Goal: Check status: Check status

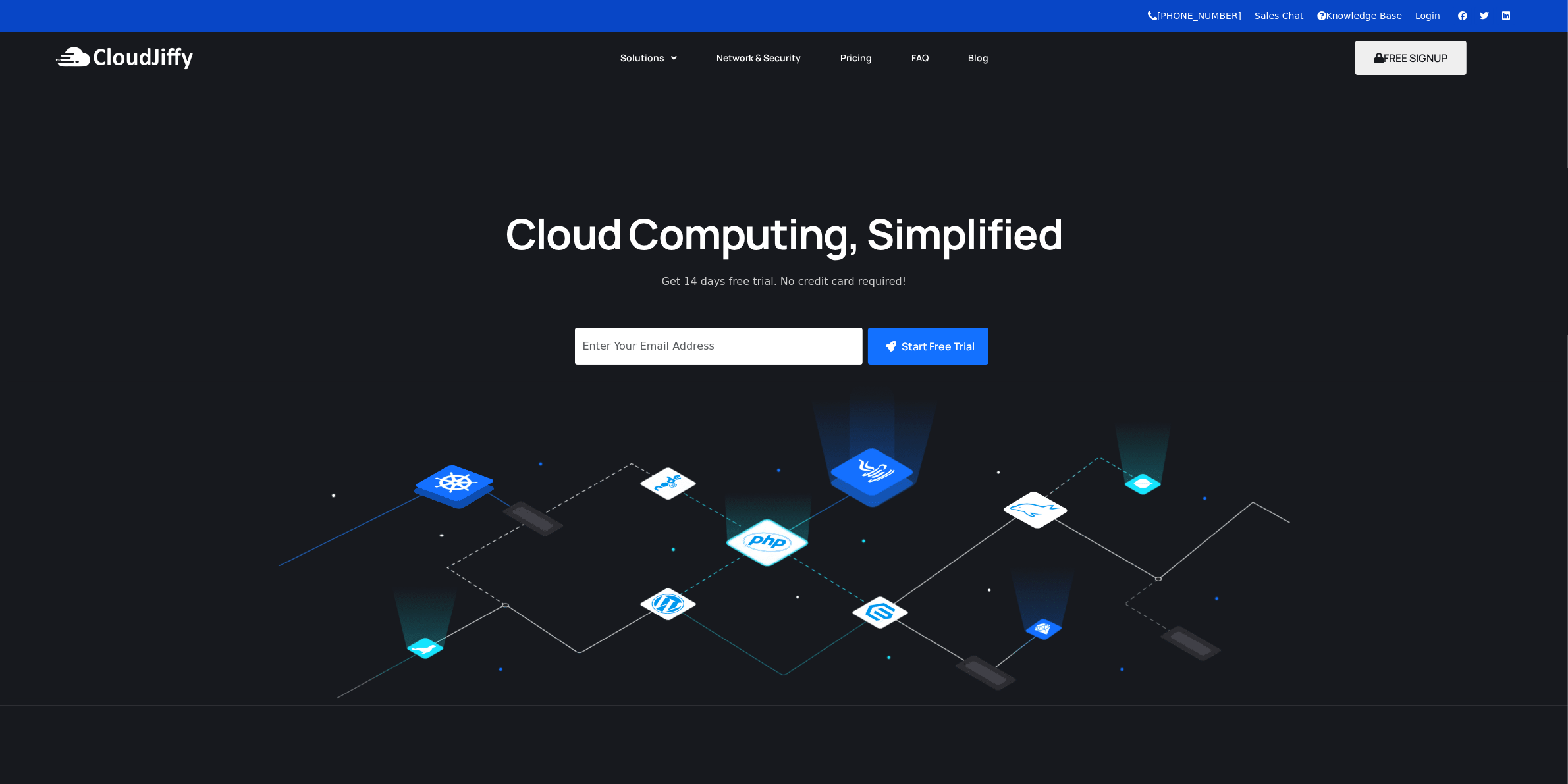
click at [1437, 12] on link "Login" at bounding box center [1427, 16] width 25 height 11
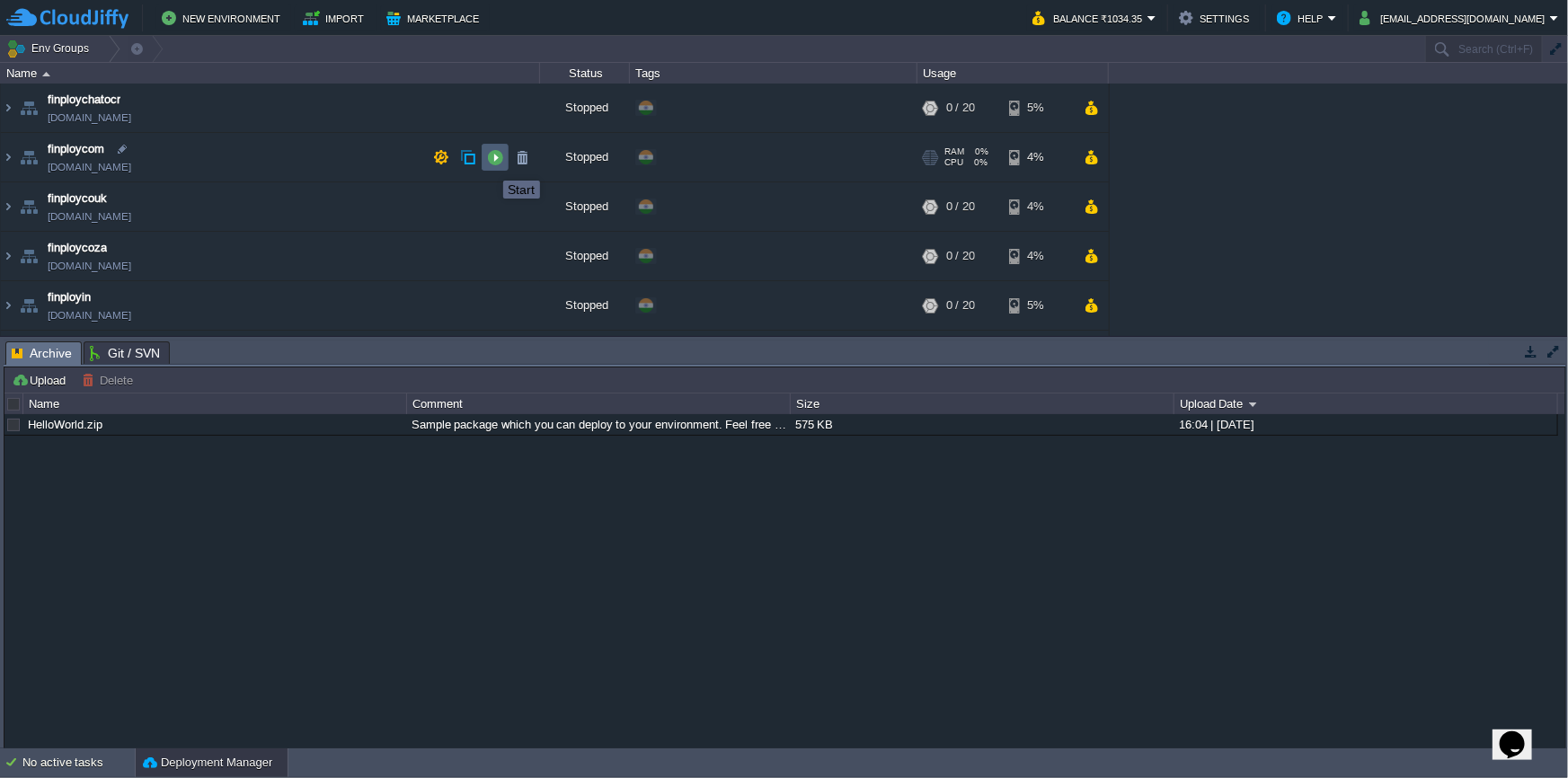
click at [490, 165] on button "button" at bounding box center [495, 157] width 16 height 16
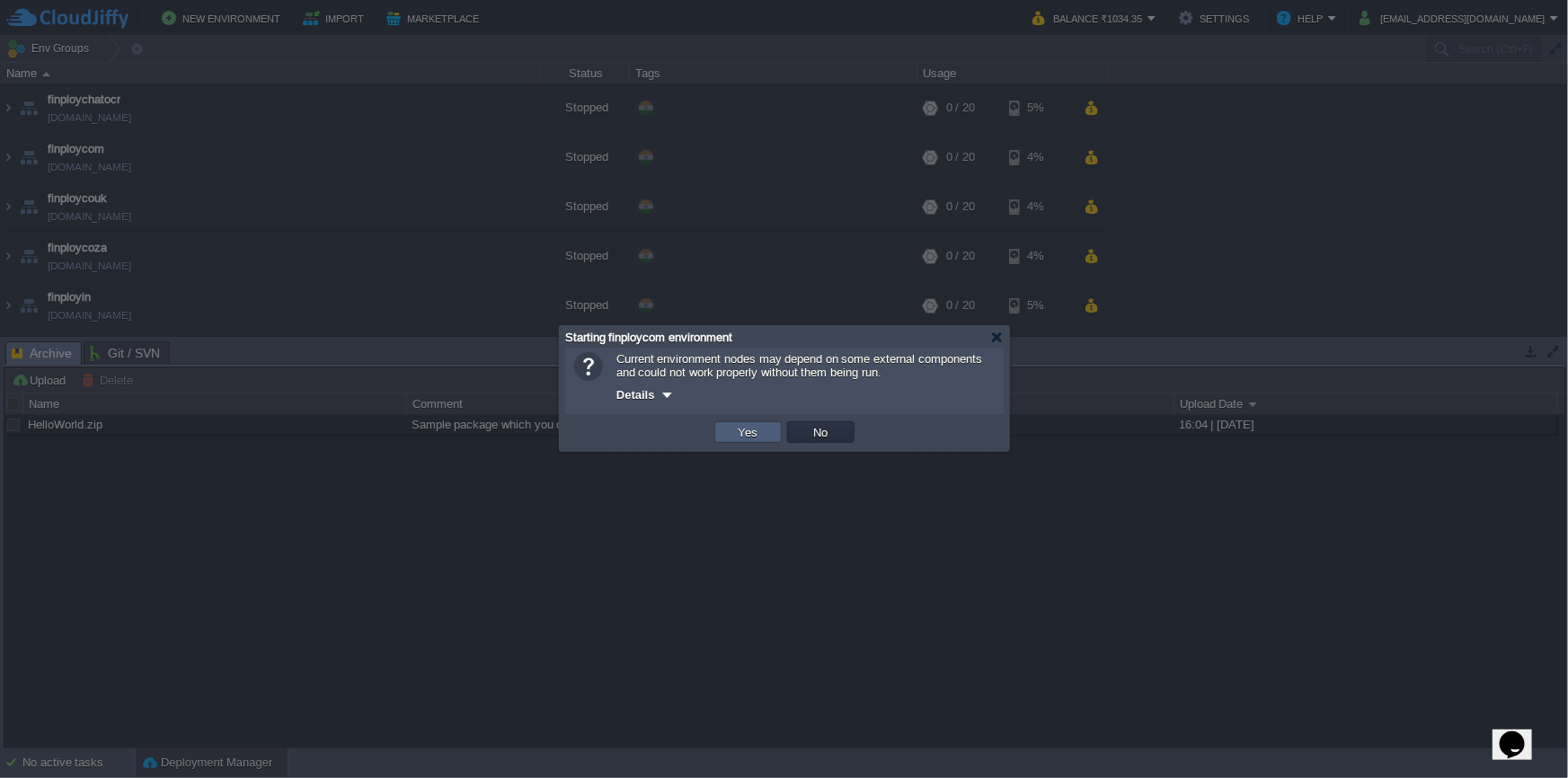
click at [746, 431] on button "Yes" at bounding box center [748, 431] width 31 height 16
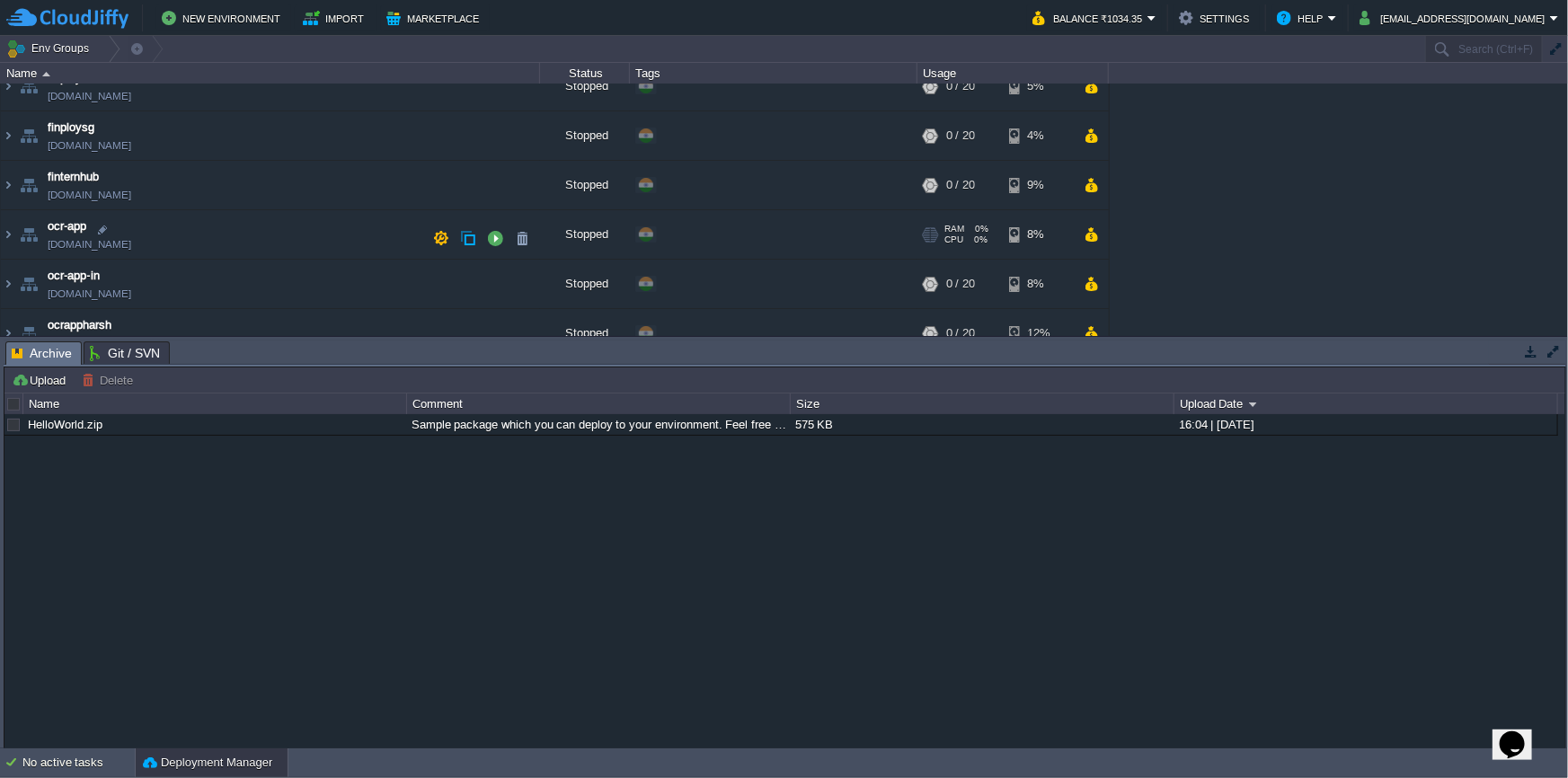
scroll to position [241, 0]
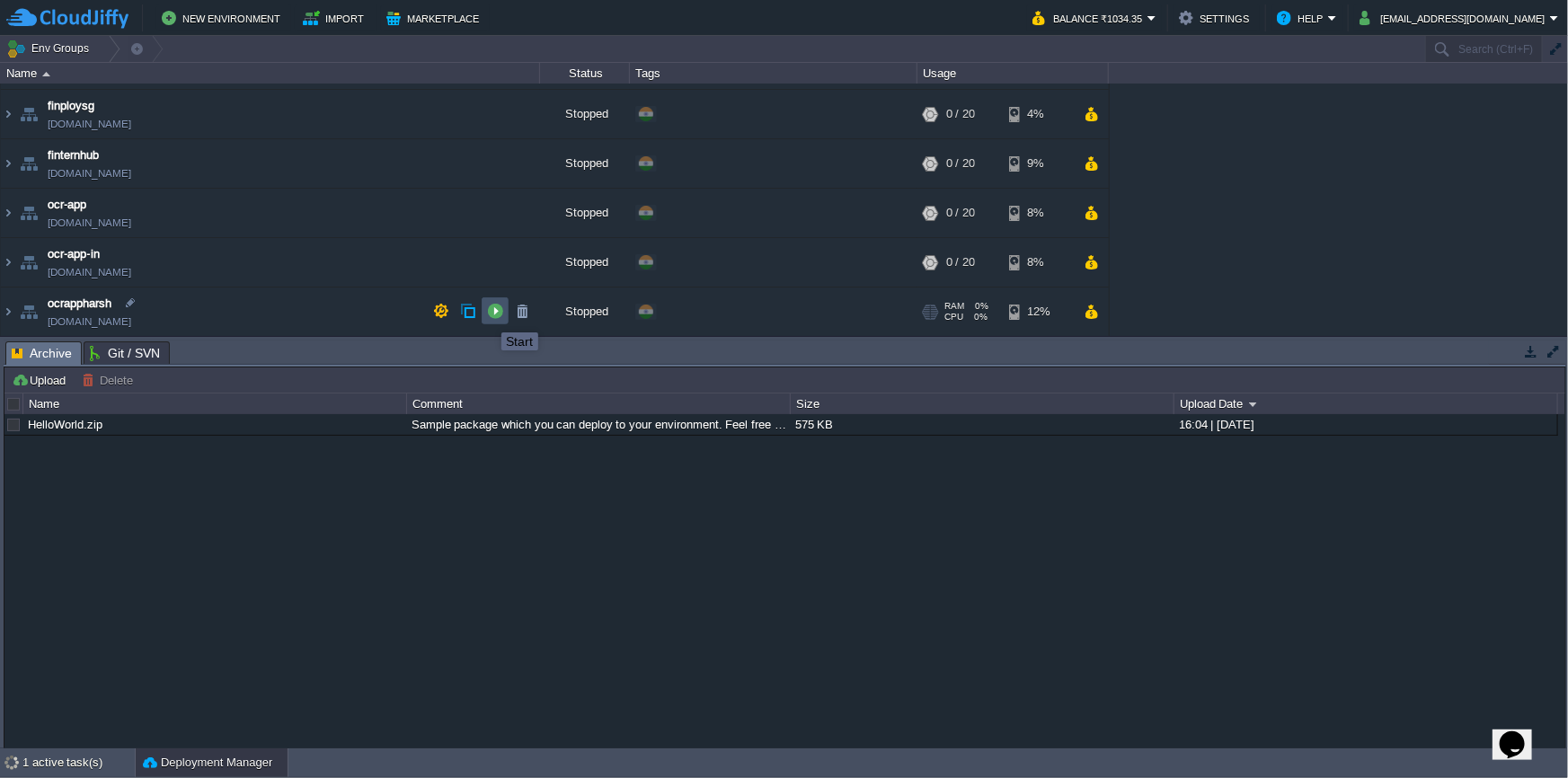
click at [488, 316] on button "button" at bounding box center [495, 310] width 16 height 16
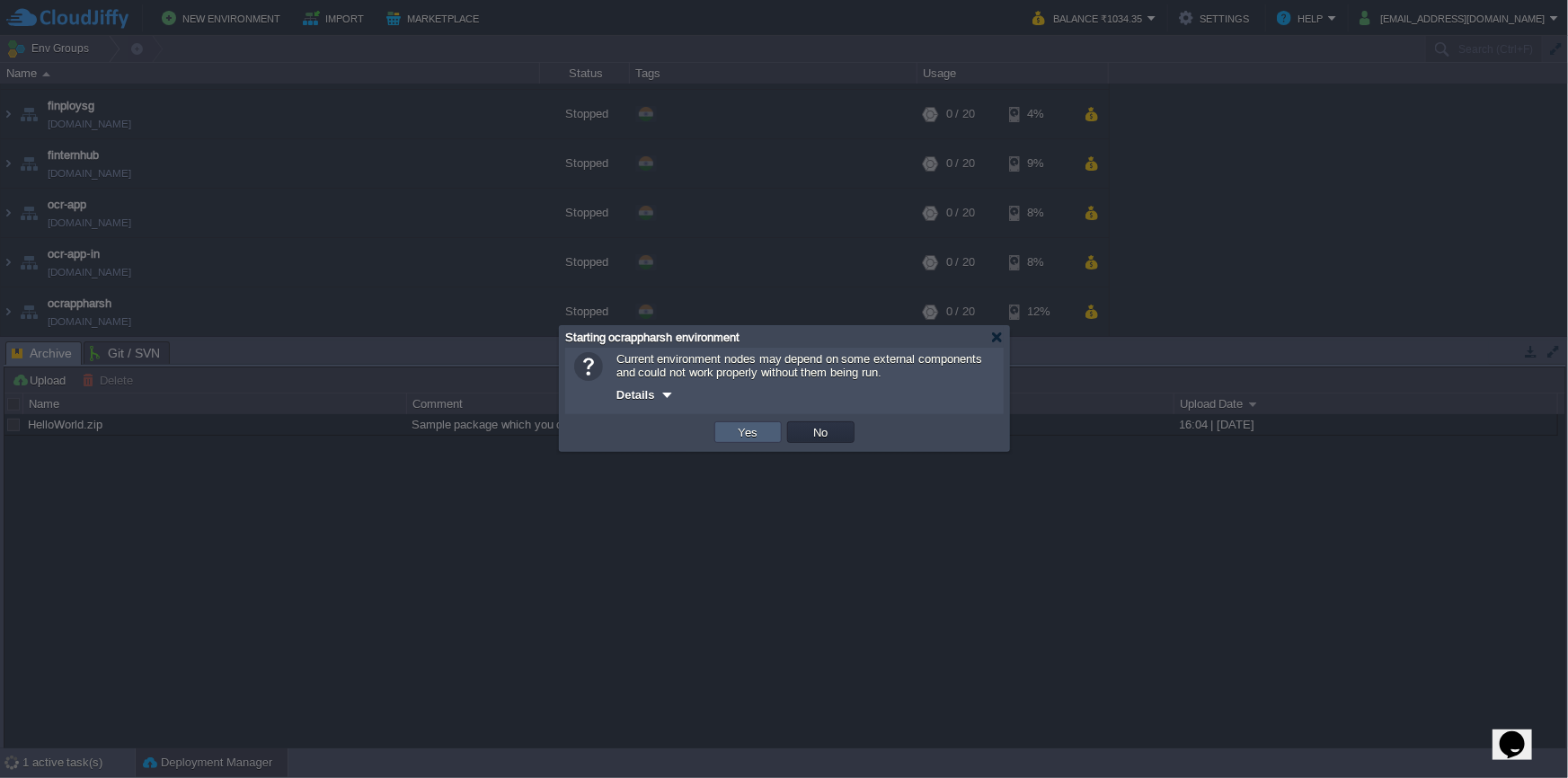
click at [755, 436] on button "Yes" at bounding box center [748, 431] width 31 height 16
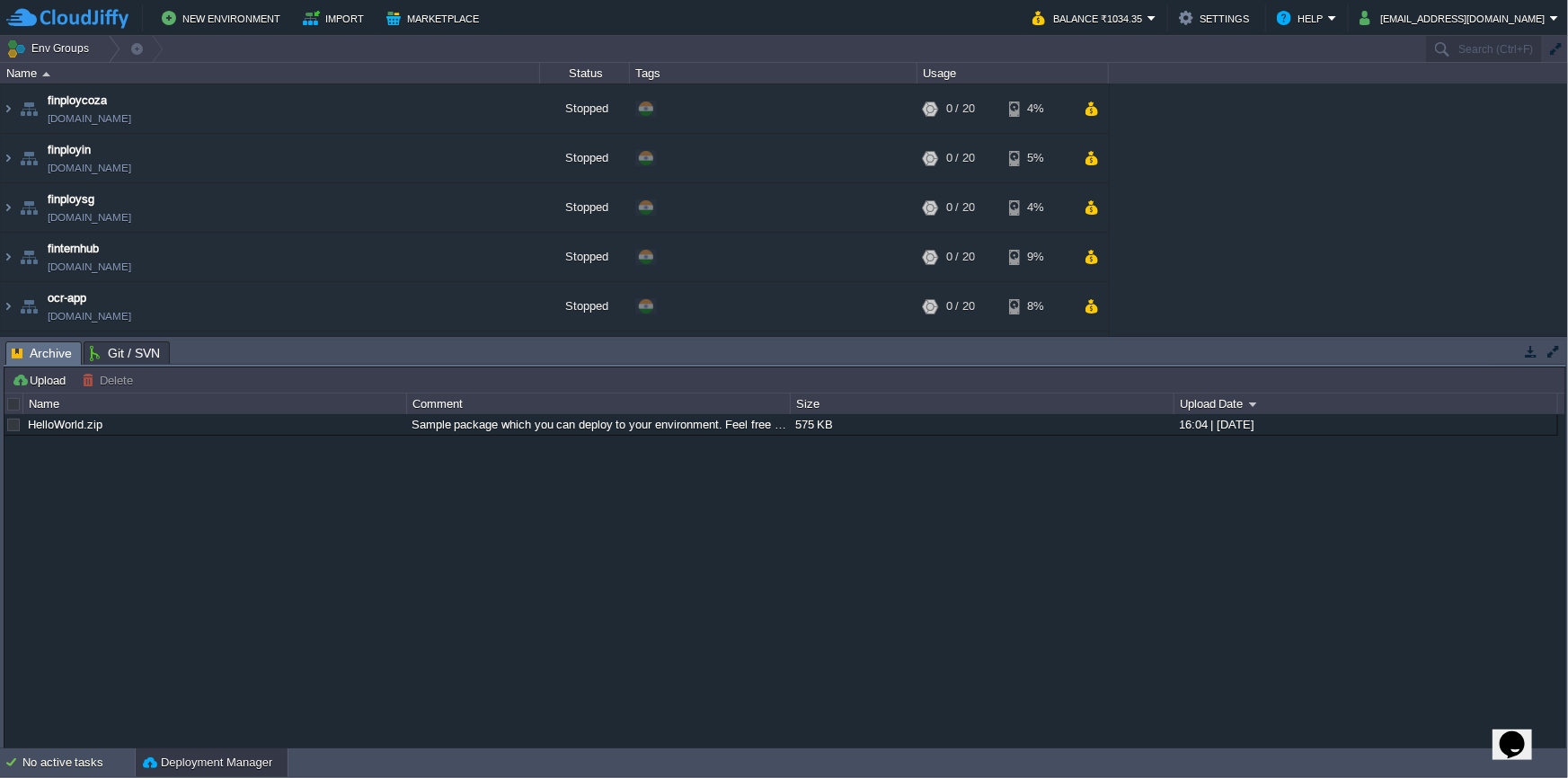
scroll to position [0, 0]
click at [12, 155] on img at bounding box center [8, 157] width 14 height 48
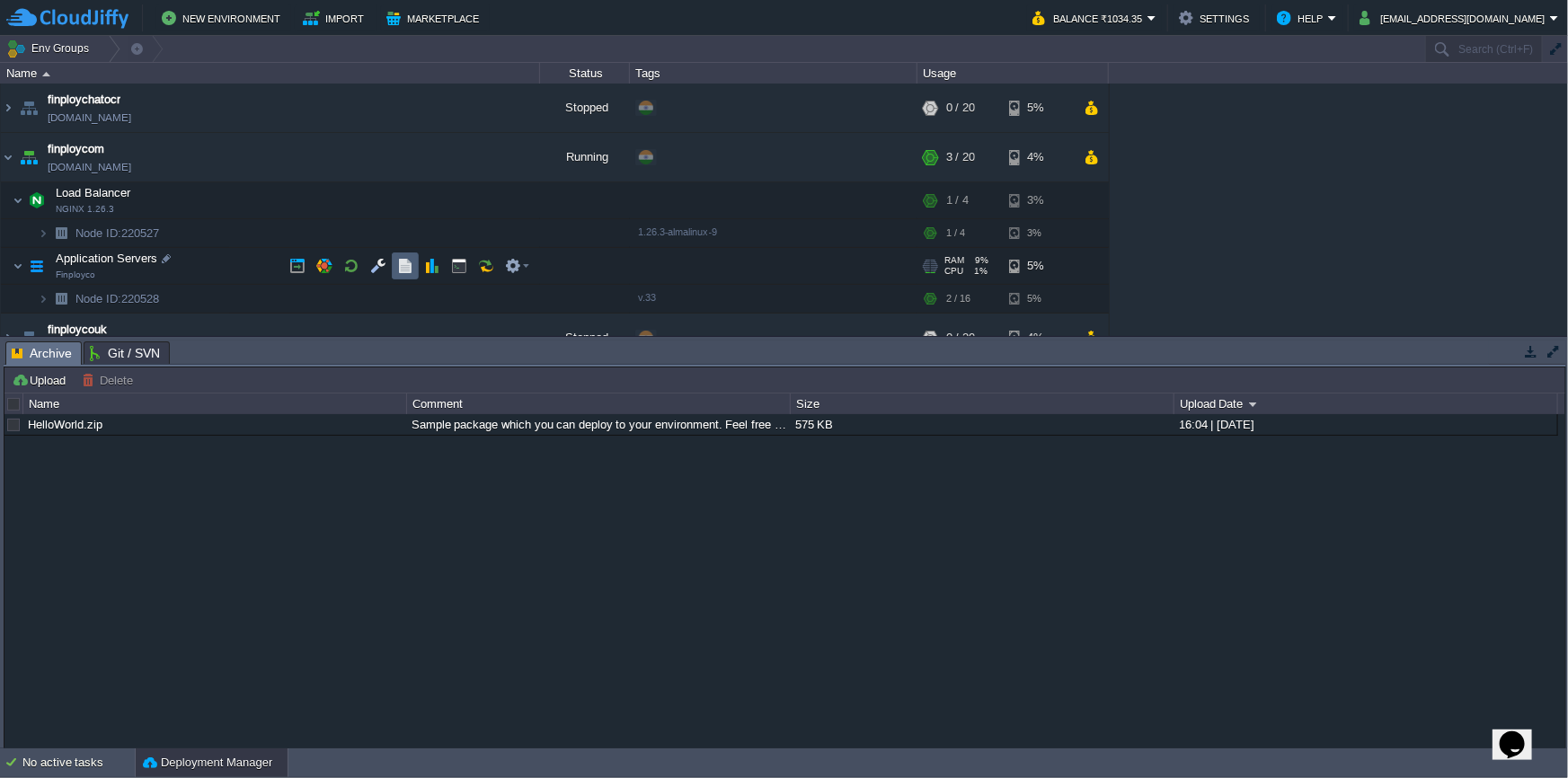
click at [413, 278] on td at bounding box center [405, 266] width 27 height 27
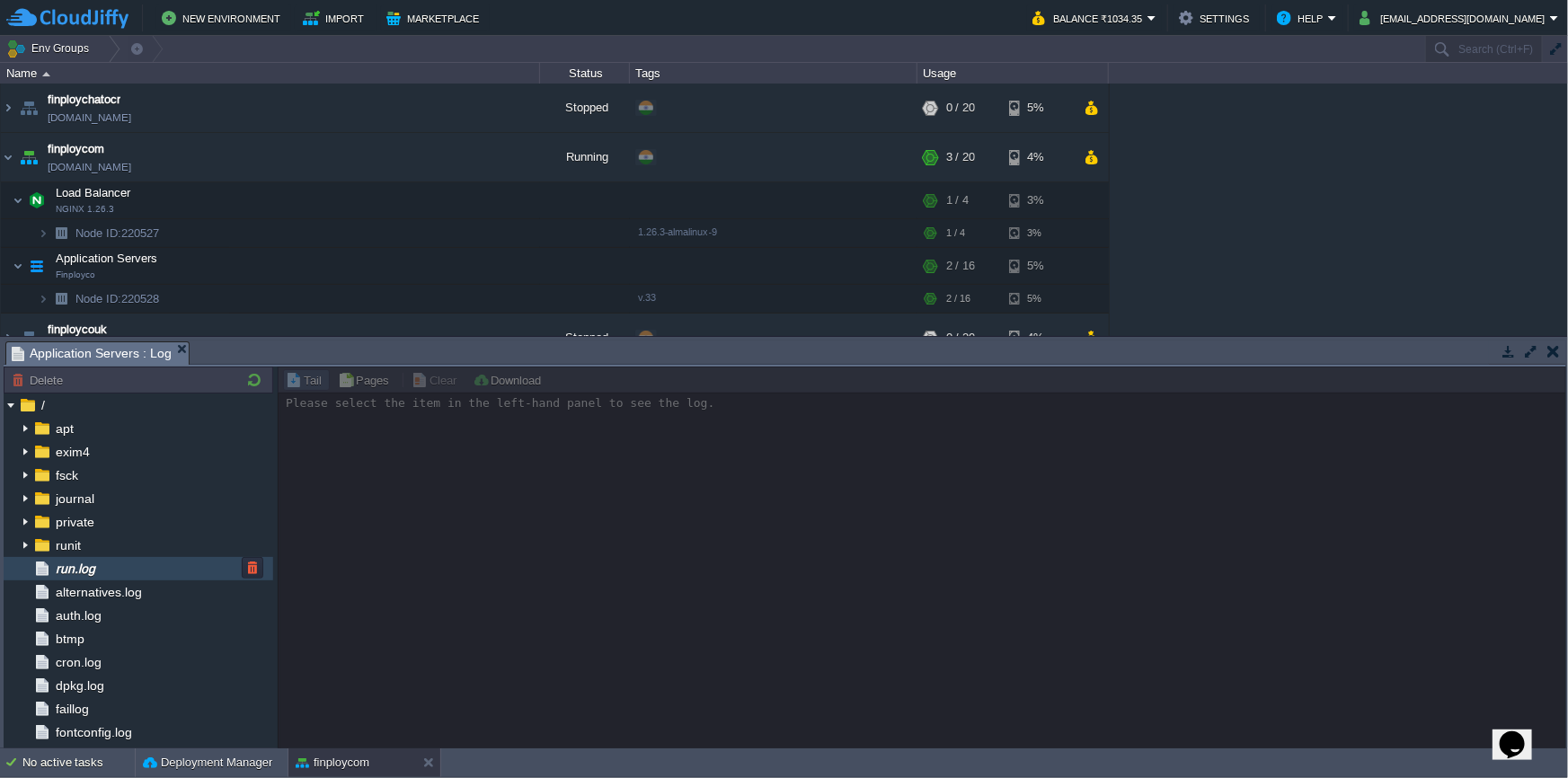
click at [114, 568] on div "run.log" at bounding box center [139, 569] width 270 height 23
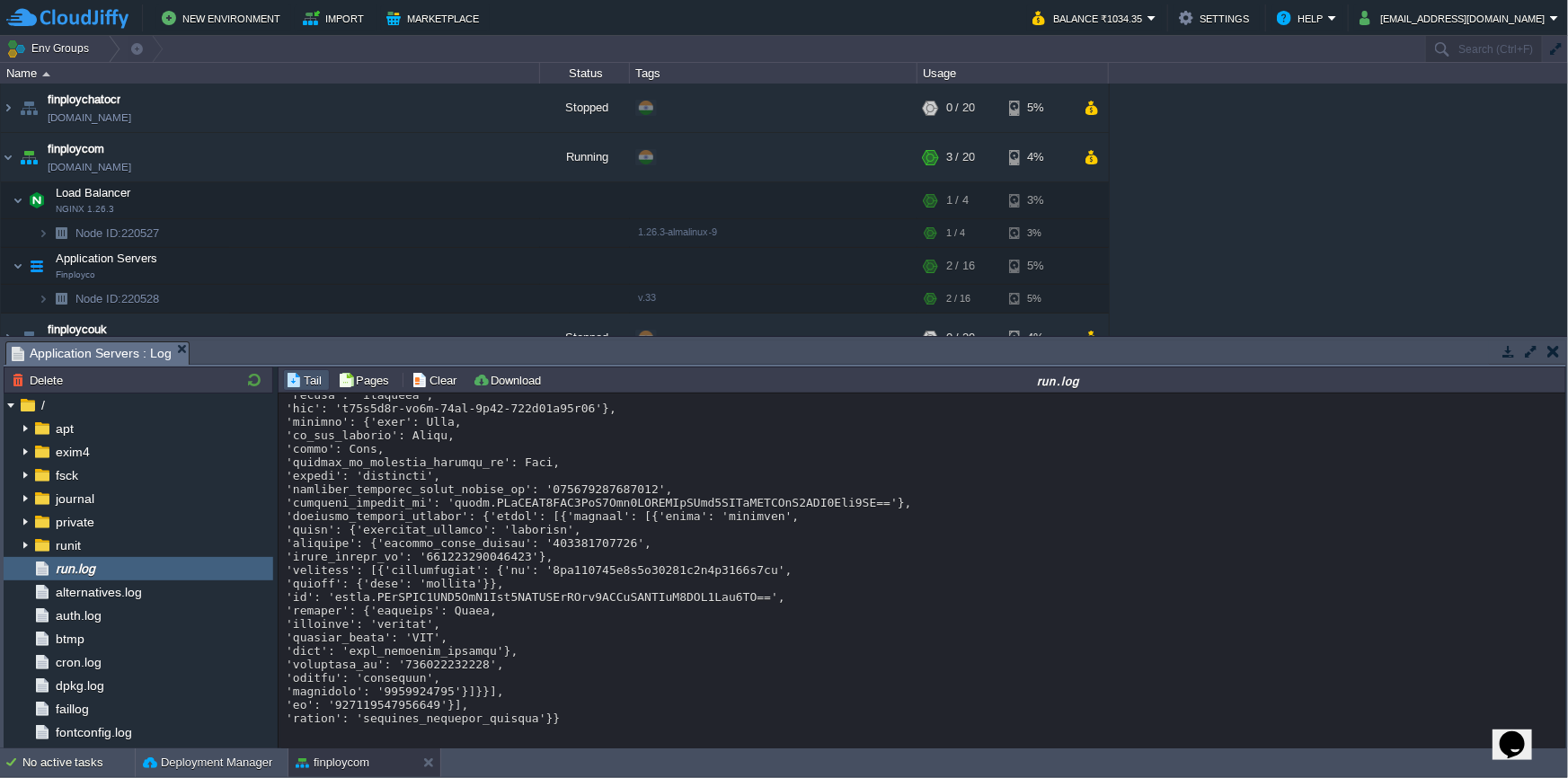
scroll to position [16958, 0]
